Goal: Transaction & Acquisition: Download file/media

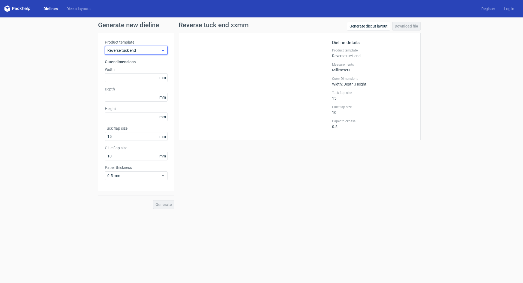
click at [127, 49] on span "Reverse tuck end" at bounding box center [134, 50] width 54 height 5
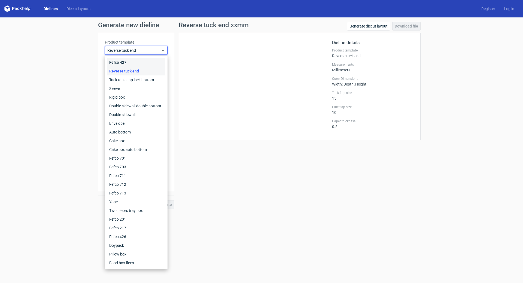
click at [124, 60] on div "Fefco 427" at bounding box center [136, 62] width 58 height 9
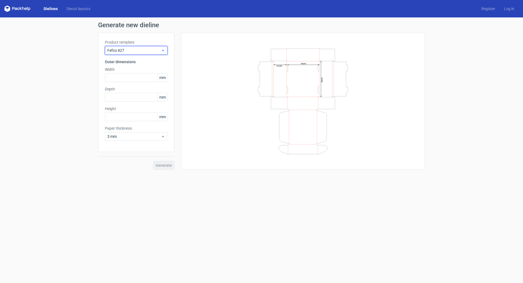
click at [133, 50] on span "Fefco 427" at bounding box center [134, 50] width 54 height 5
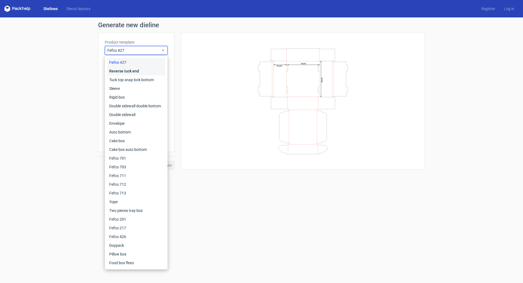
click at [129, 70] on div "Reverse tuck end" at bounding box center [136, 71] width 58 height 9
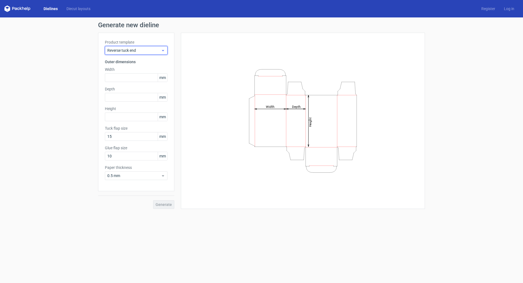
click at [136, 47] on div "Reverse tuck end" at bounding box center [136, 50] width 63 height 9
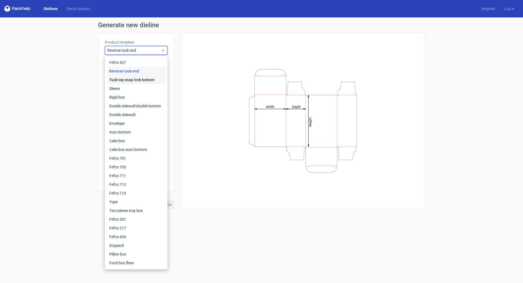
click at [134, 78] on div "Tuck top snap lock bottom" at bounding box center [136, 80] width 58 height 9
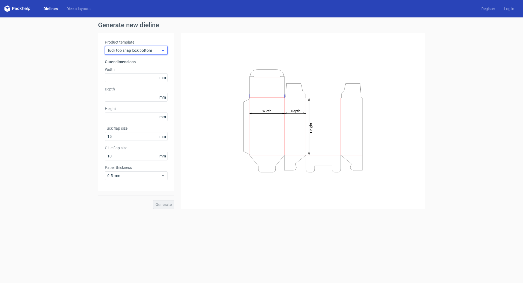
click at [133, 52] on span "Tuck top snap lock bottom" at bounding box center [134, 50] width 54 height 5
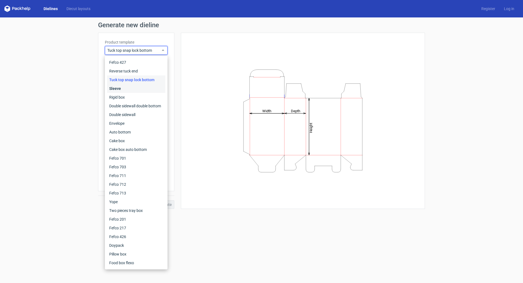
click at [120, 89] on div "Sleeve" at bounding box center [136, 88] width 58 height 9
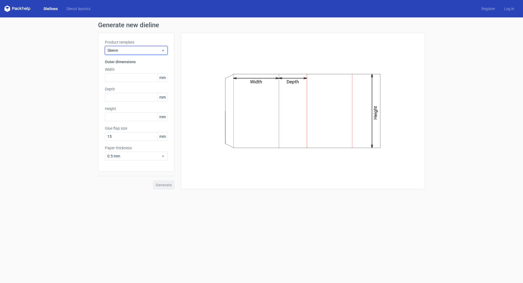
click at [132, 52] on span "Sleeve" at bounding box center [134, 50] width 54 height 5
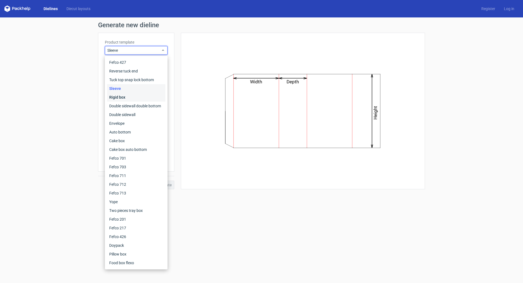
click at [126, 96] on div "Rigid box" at bounding box center [136, 97] width 58 height 9
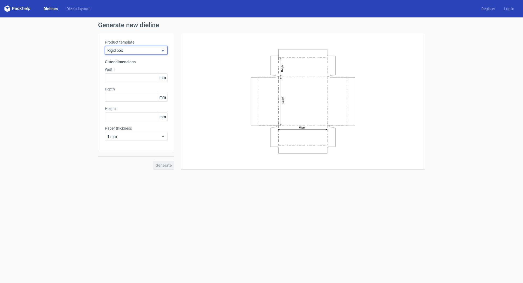
click at [131, 48] on span "Rigid box" at bounding box center [134, 50] width 54 height 5
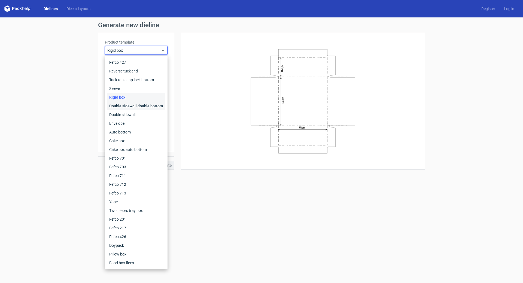
click at [125, 106] on div "Double sidewall double bottom" at bounding box center [136, 106] width 58 height 9
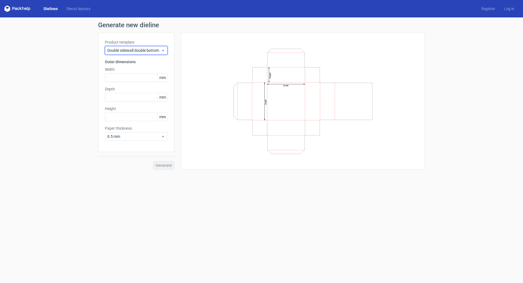
click at [134, 53] on span "Double sidewall double bottom" at bounding box center [134, 50] width 54 height 5
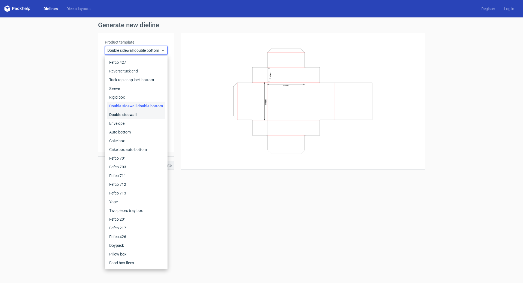
click at [125, 116] on div "Double sidewall" at bounding box center [136, 114] width 58 height 9
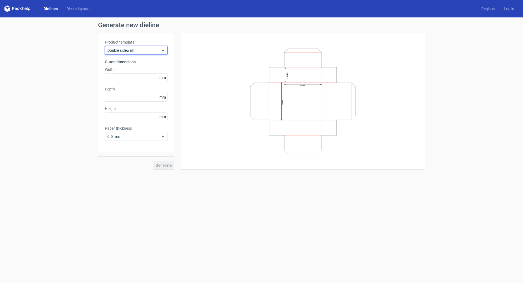
click at [126, 50] on span "Double sidewall" at bounding box center [134, 50] width 54 height 5
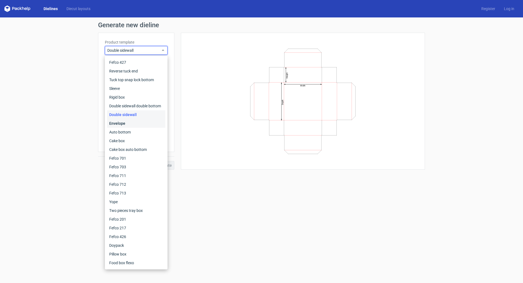
click at [123, 120] on div "Envelope" at bounding box center [136, 123] width 58 height 9
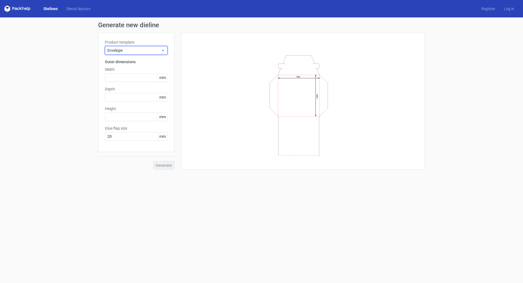
click at [126, 49] on span "Envelope" at bounding box center [134, 50] width 54 height 5
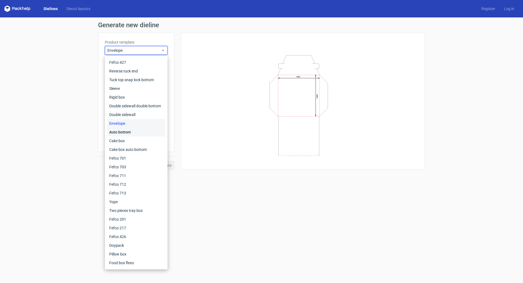
click at [128, 134] on div "Auto bottom" at bounding box center [136, 132] width 58 height 9
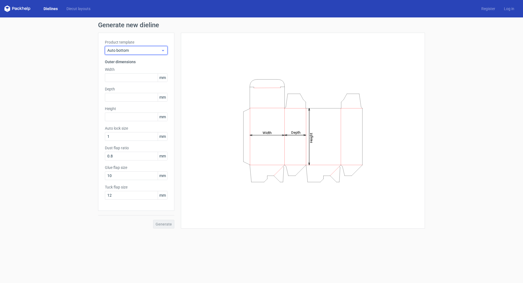
click at [125, 52] on span "Auto bottom" at bounding box center [134, 50] width 54 height 5
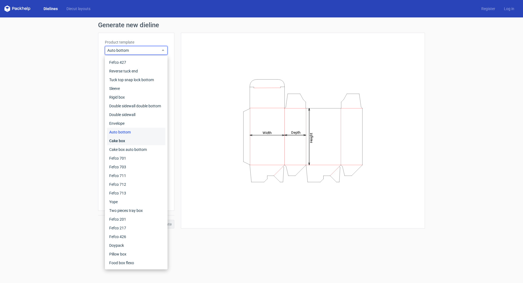
click at [123, 142] on div "Cake box" at bounding box center [136, 141] width 58 height 9
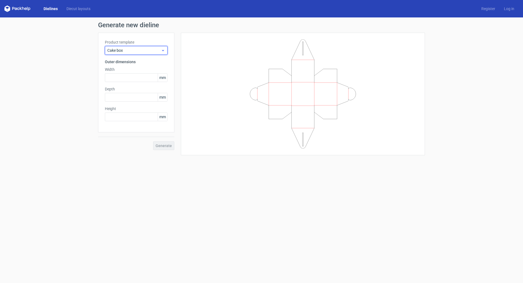
click at [138, 48] on span "Cake box" at bounding box center [134, 50] width 54 height 5
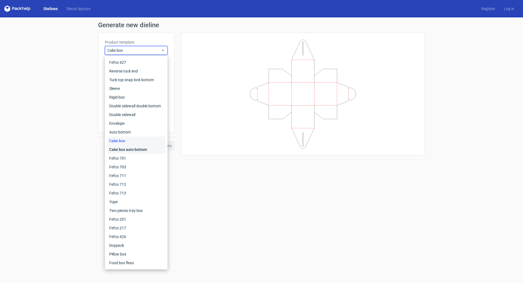
click at [127, 148] on div "Cake box auto bottom" at bounding box center [136, 149] width 58 height 9
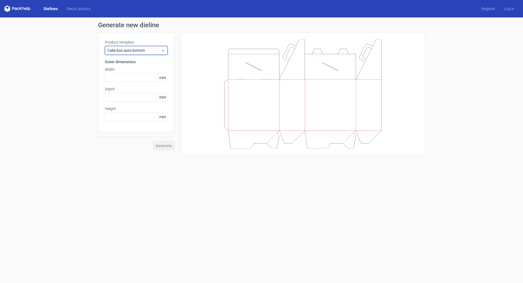
click at [122, 50] on span "Cake box auto bottom" at bounding box center [134, 50] width 54 height 5
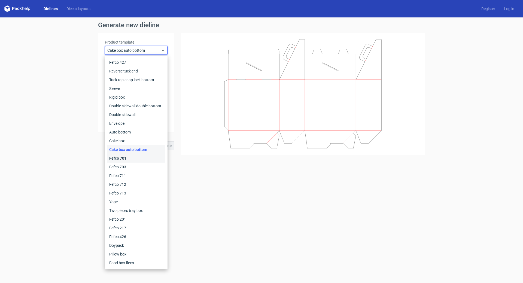
click at [118, 156] on div "Fefco 701" at bounding box center [136, 158] width 58 height 9
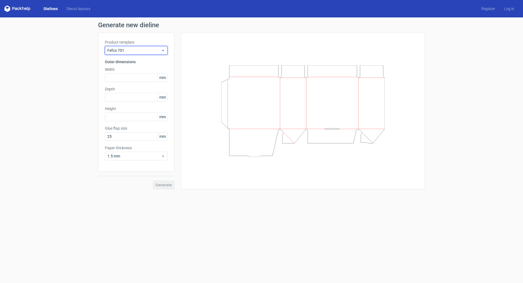
click at [130, 52] on span "Fefco 701" at bounding box center [134, 50] width 54 height 5
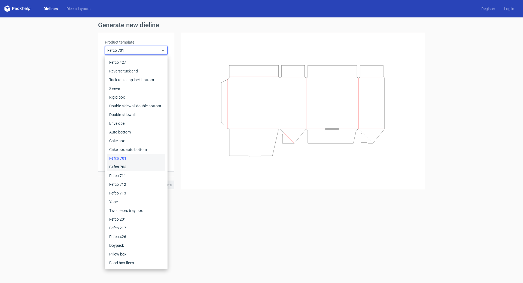
click at [130, 166] on div "Fefco 703" at bounding box center [136, 167] width 58 height 9
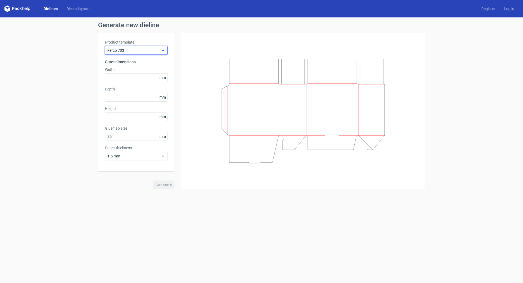
click at [141, 48] on span "Fefco 703" at bounding box center [134, 50] width 54 height 5
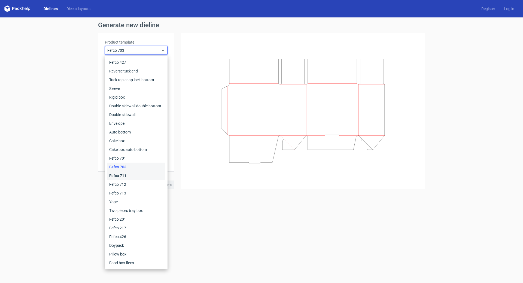
click at [129, 174] on div "Fefco 711" at bounding box center [136, 175] width 58 height 9
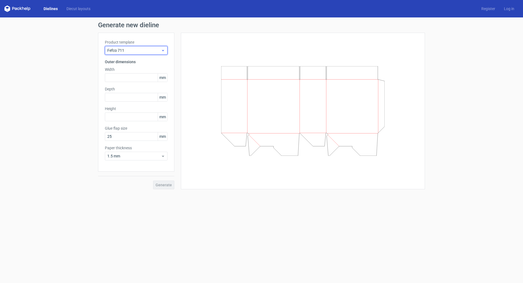
click at [152, 50] on span "Fefco 711" at bounding box center [134, 50] width 54 height 5
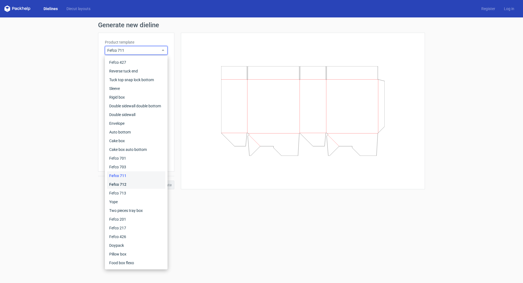
click at [129, 183] on div "Fefco 712" at bounding box center [136, 184] width 58 height 9
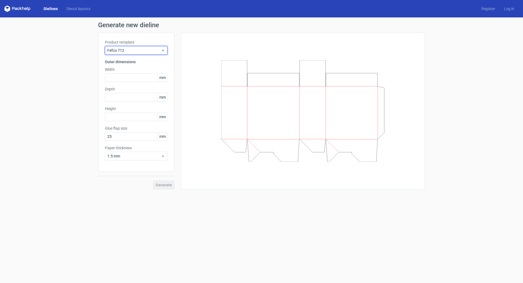
click at [140, 50] on span "Fefco 712" at bounding box center [134, 50] width 54 height 5
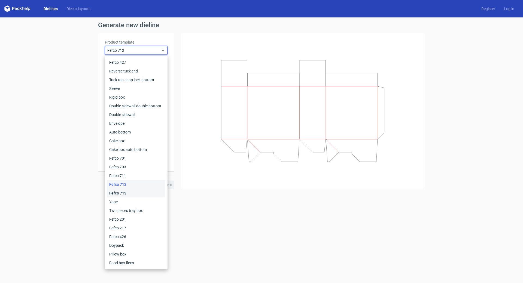
click at [129, 193] on div "Fefco 713" at bounding box center [136, 193] width 58 height 9
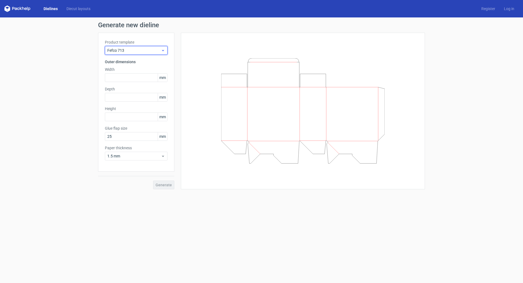
click at [151, 49] on span "Fefco 713" at bounding box center [134, 50] width 54 height 5
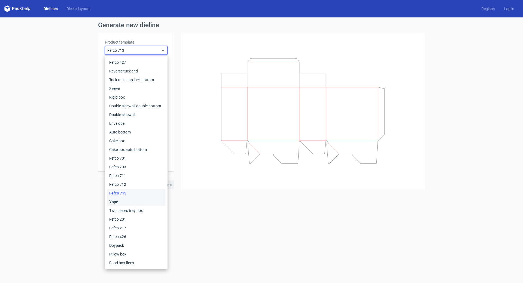
click at [127, 202] on div "Yope" at bounding box center [136, 202] width 58 height 9
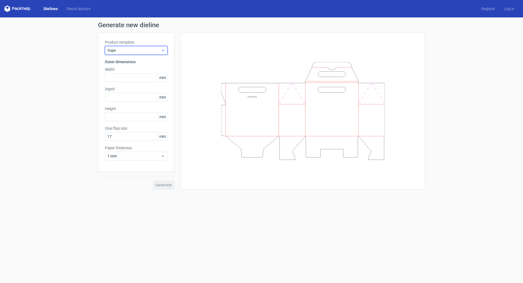
click at [141, 53] on div "Yope" at bounding box center [136, 50] width 63 height 9
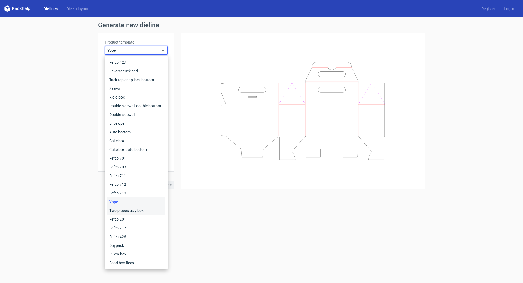
click at [120, 210] on div "Two pieces tray box" at bounding box center [136, 210] width 58 height 9
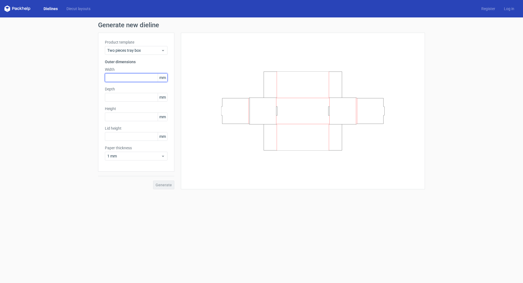
click at [141, 79] on input "text" at bounding box center [136, 77] width 63 height 9
type input "480"
click at [144, 100] on input "text" at bounding box center [136, 97] width 63 height 9
type input "310"
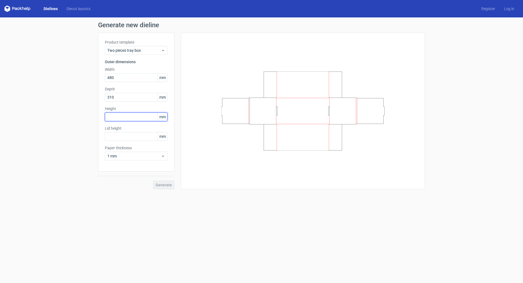
click at [134, 115] on input "text" at bounding box center [136, 117] width 63 height 9
type input "100"
click at [135, 137] on input "text" at bounding box center [136, 136] width 63 height 9
click at [149, 157] on span "1 mm" at bounding box center [134, 155] width 54 height 5
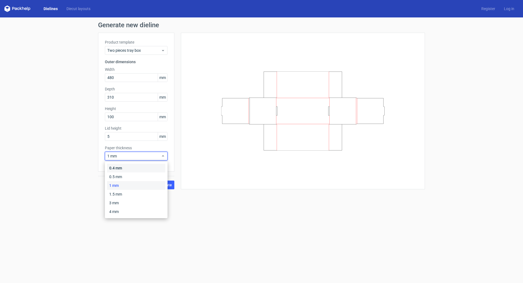
click at [137, 167] on div "0.4 mm" at bounding box center [136, 168] width 58 height 9
click at [161, 183] on span "Generate" at bounding box center [164, 185] width 16 height 4
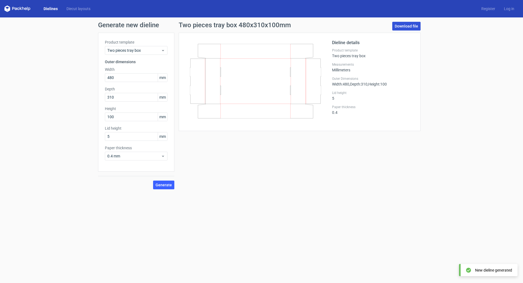
click at [412, 24] on link "Download file" at bounding box center [407, 26] width 28 height 9
click at [151, 138] on input "5" at bounding box center [136, 136] width 63 height 9
type input "4"
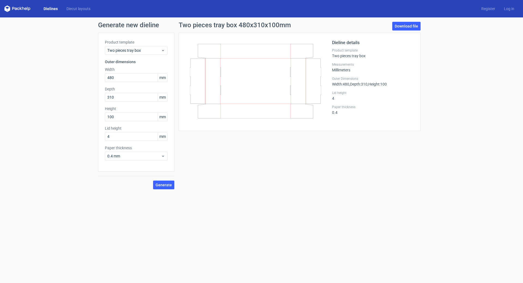
click at [214, 191] on div "Generate new dieline Product template Two pieces tray box Outer dimensions Widt…" at bounding box center [261, 105] width 523 height 176
click at [162, 184] on span "Generate" at bounding box center [164, 185] width 16 height 4
click at [397, 25] on link "Download file" at bounding box center [407, 26] width 28 height 9
